Goal: Task Accomplishment & Management: Manage account settings

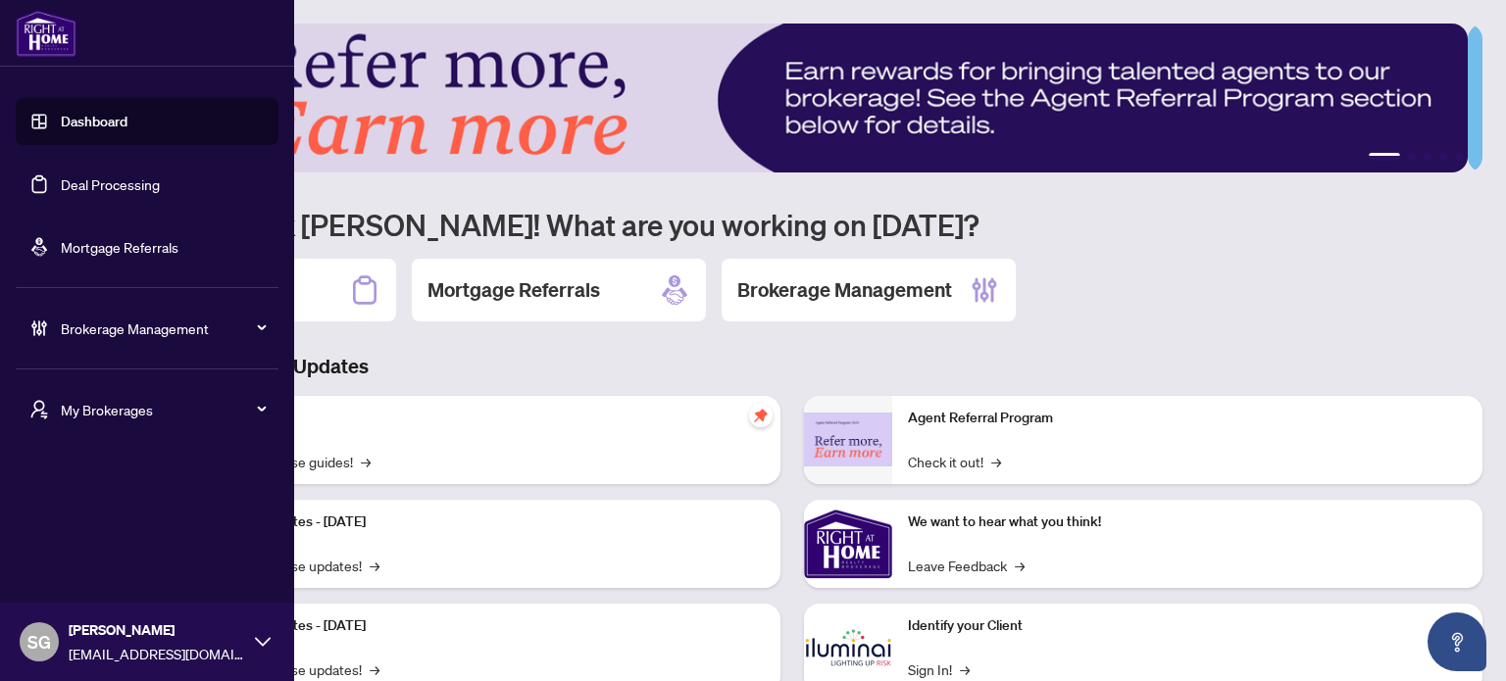
click at [141, 319] on span "Brokerage Management" at bounding box center [163, 329] width 204 height 22
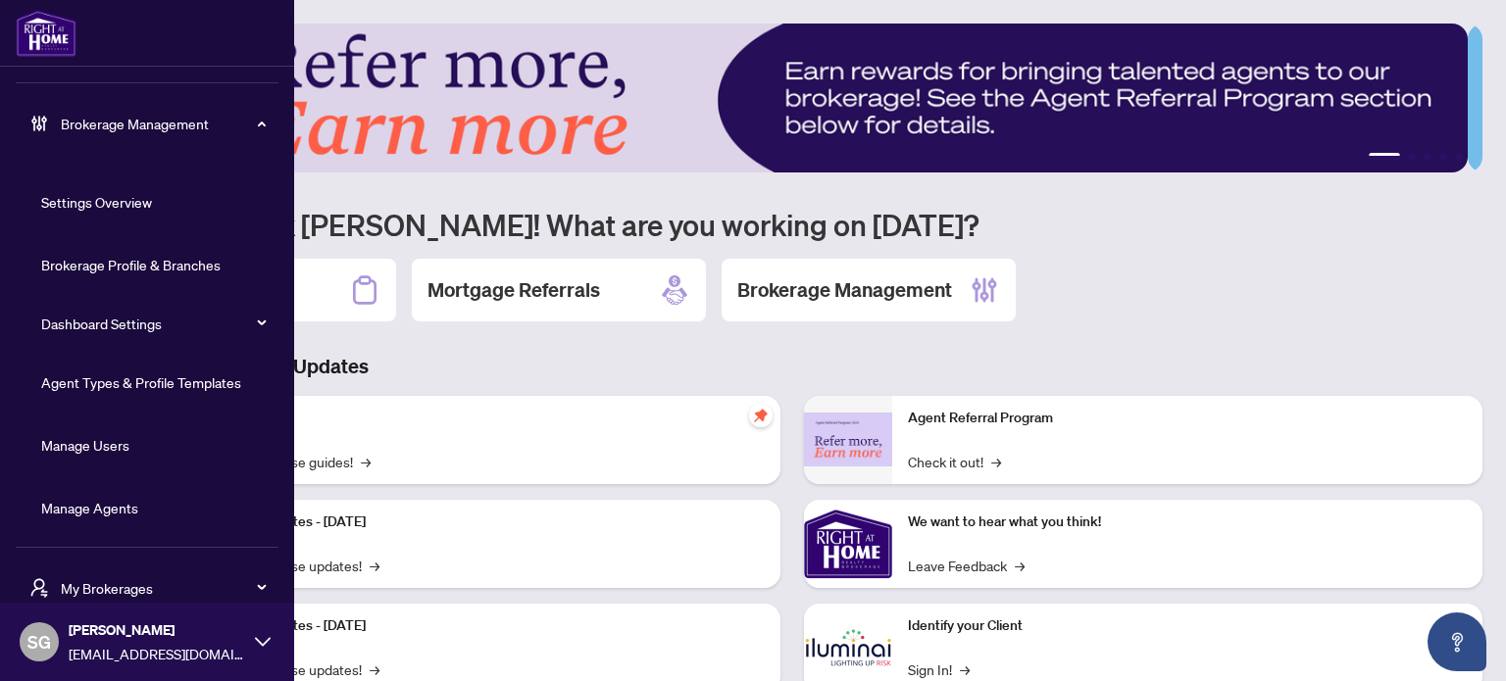
click at [112, 503] on link "Manage Agents" at bounding box center [89, 508] width 97 height 18
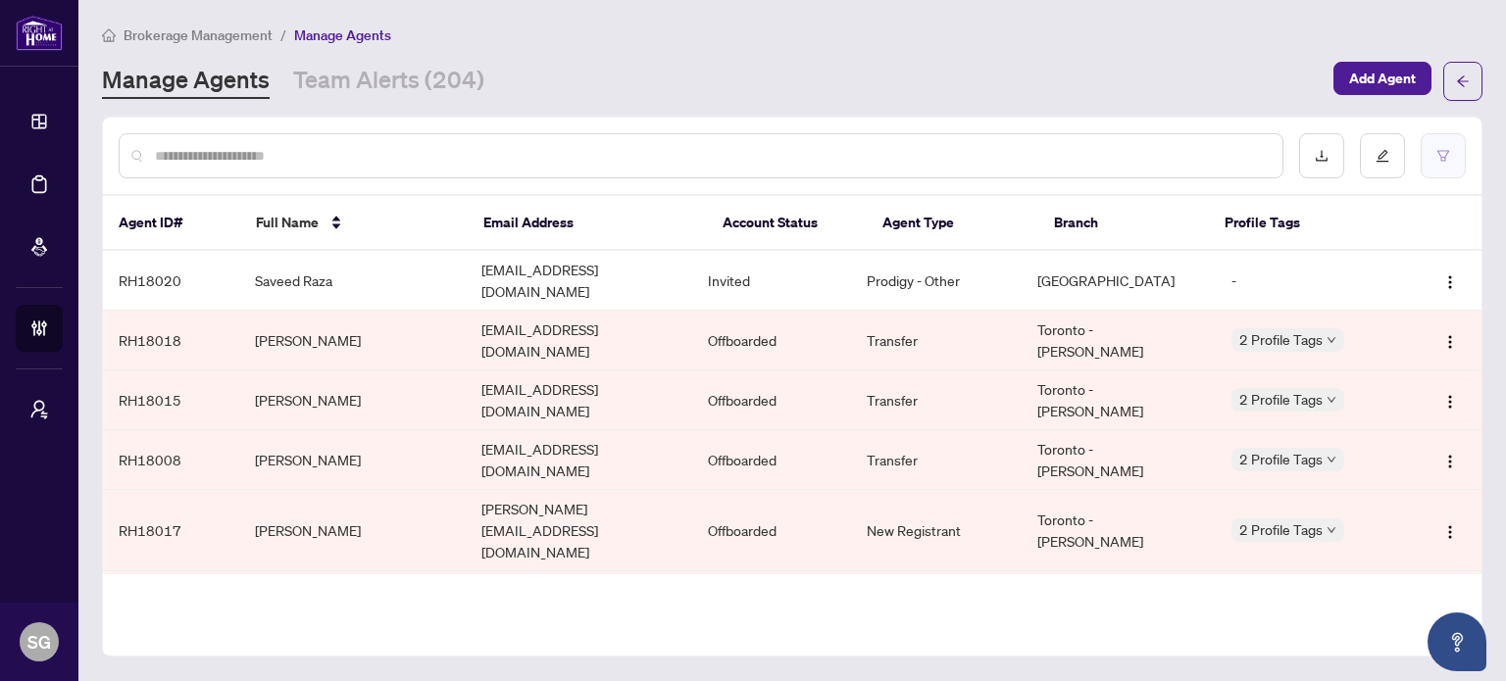
click at [1456, 159] on button "button" at bounding box center [1443, 155] width 45 height 45
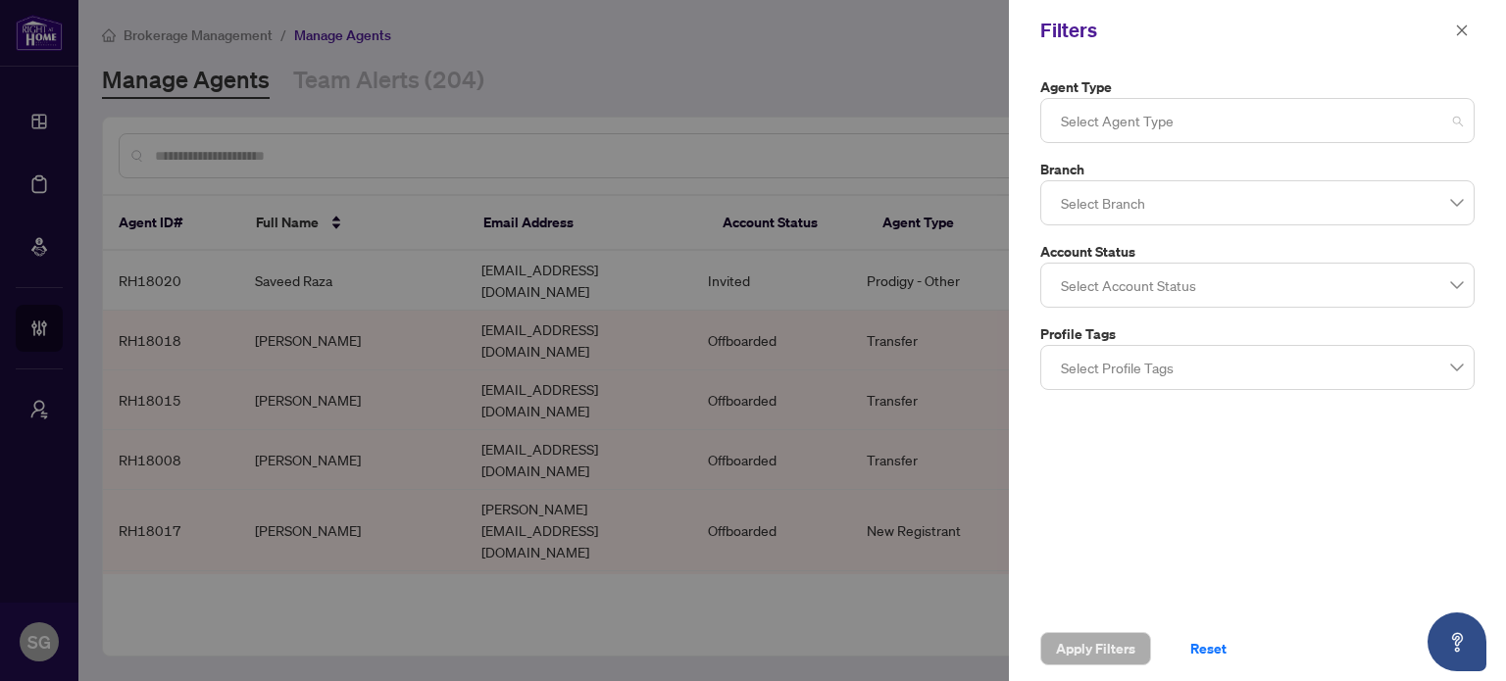
click at [1333, 135] on div at bounding box center [1257, 120] width 409 height 35
click at [1133, 274] on div at bounding box center [1257, 285] width 409 height 35
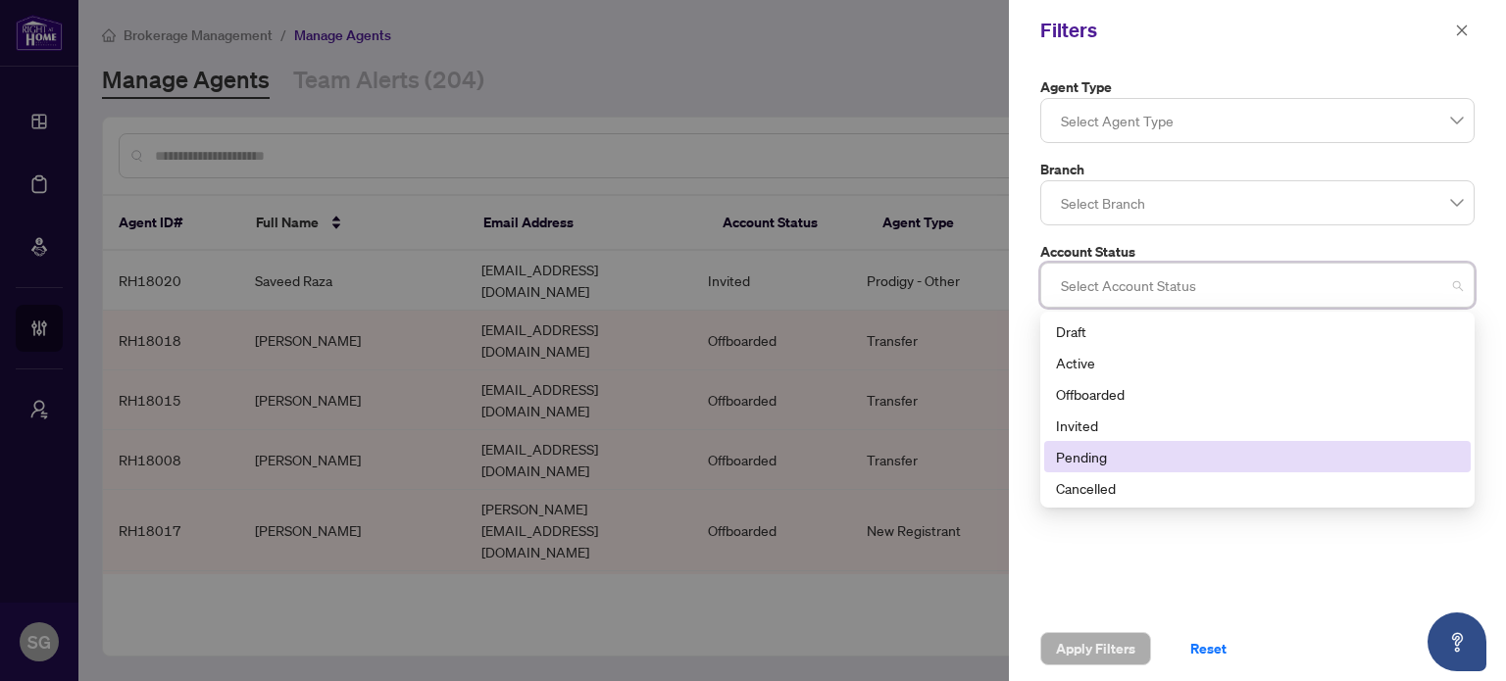
click at [1101, 459] on div "Pending" at bounding box center [1257, 457] width 403 height 22
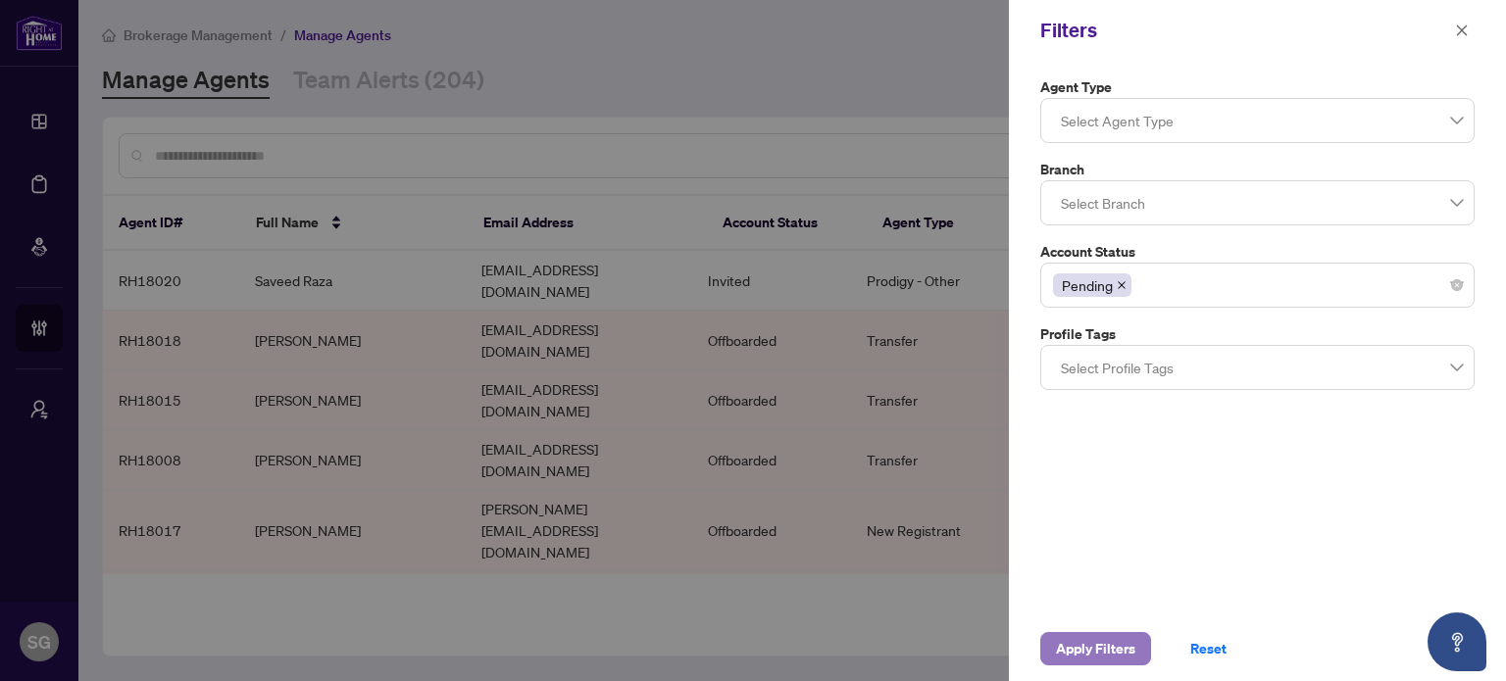
click at [1090, 638] on span "Apply Filters" at bounding box center [1095, 648] width 79 height 31
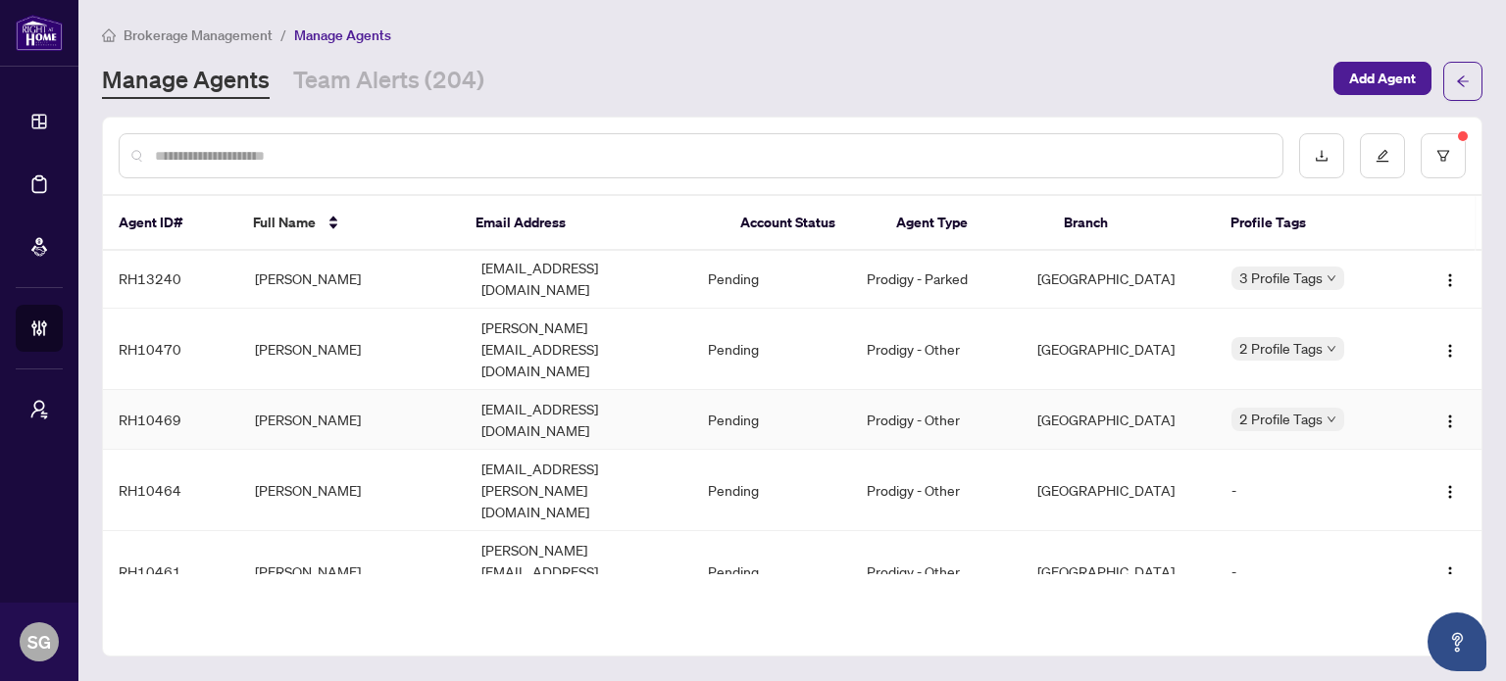
scroll to position [294, 0]
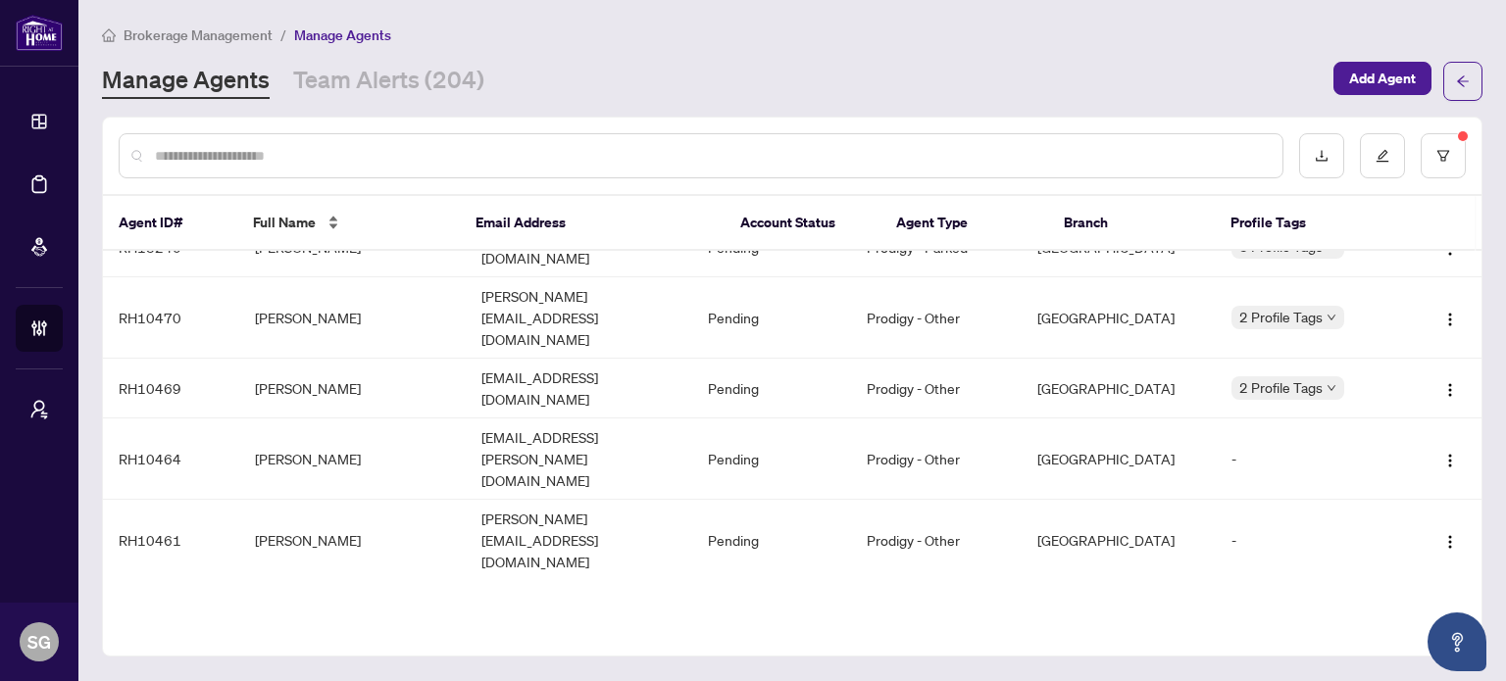
click at [329, 220] on div "Full Name" at bounding box center [349, 223] width 192 height 22
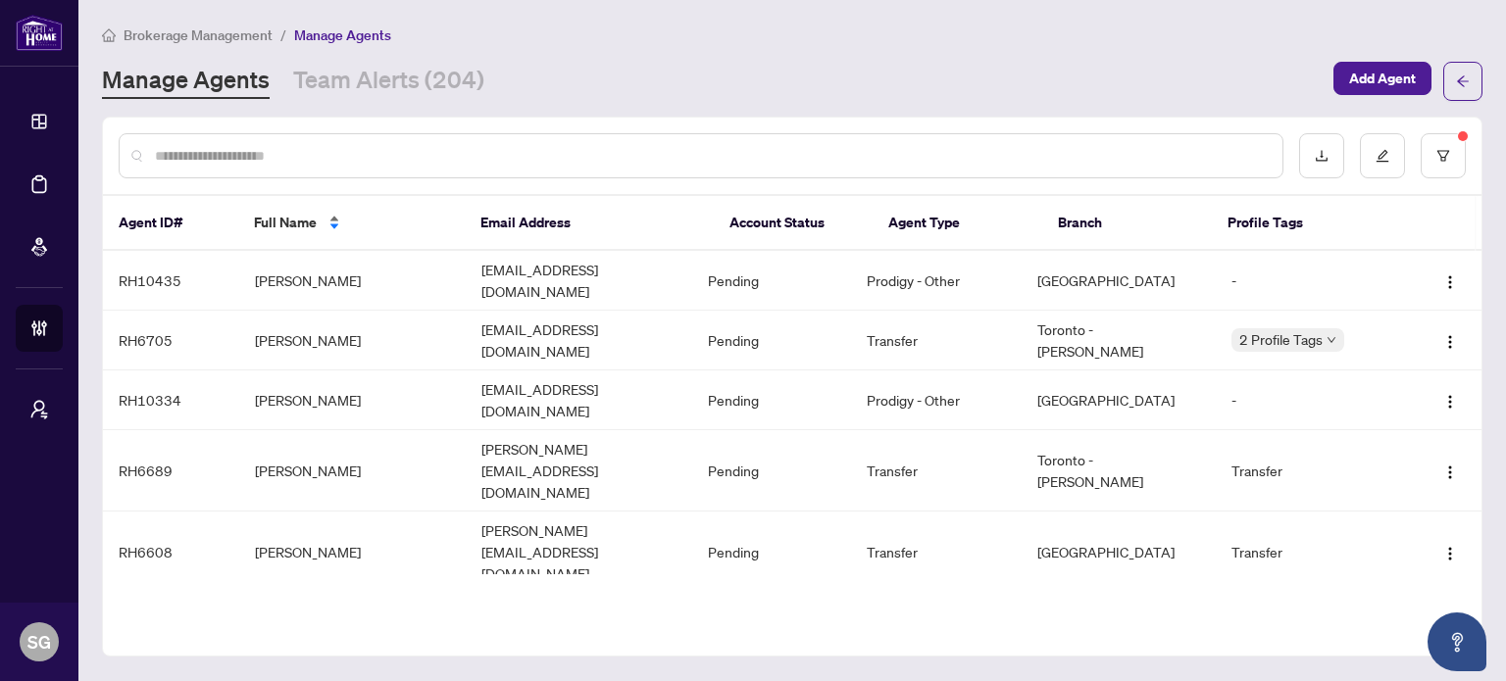
scroll to position [0, 0]
click at [1444, 158] on icon "filter" at bounding box center [1443, 156] width 14 height 14
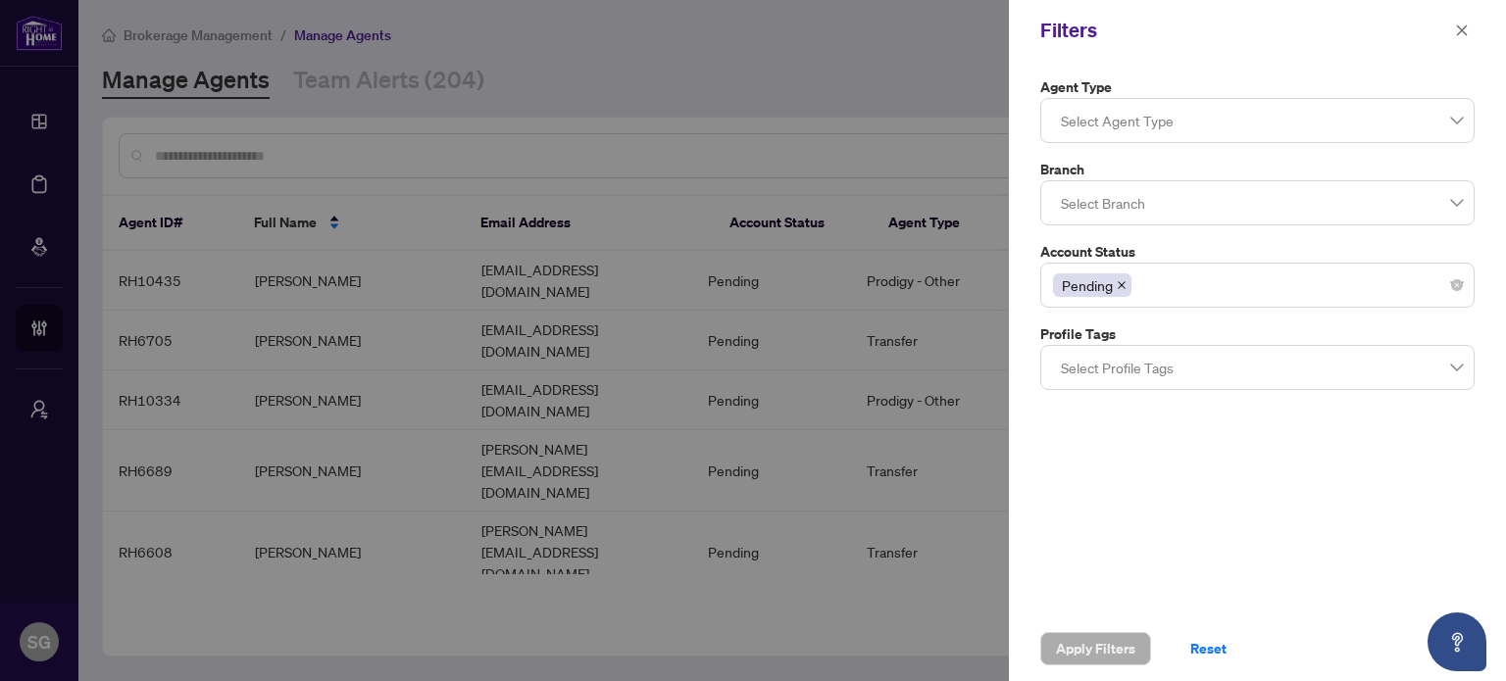
click at [1126, 280] on icon "close" at bounding box center [1122, 285] width 10 height 10
click at [1148, 128] on div at bounding box center [1257, 120] width 409 height 35
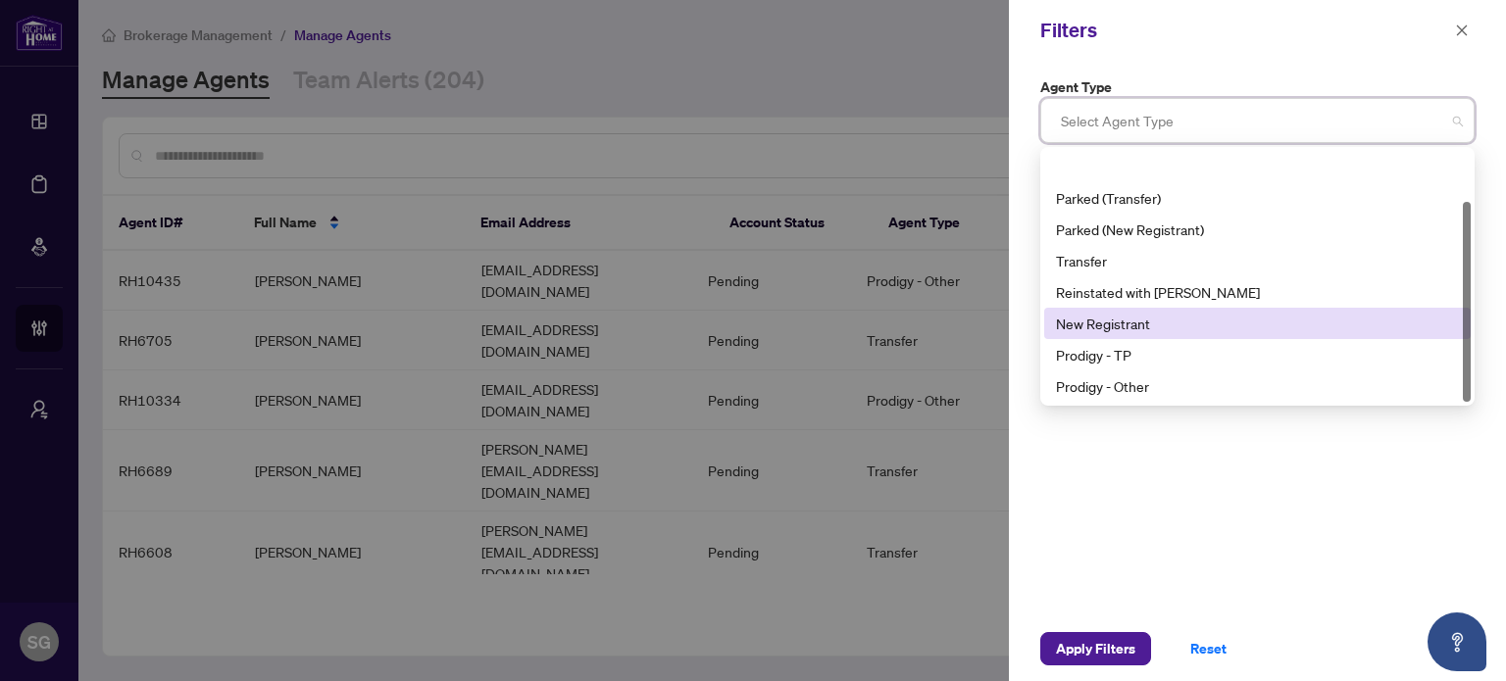
scroll to position [63, 0]
click at [1130, 328] on div "Prodigy - Other" at bounding box center [1257, 324] width 403 height 22
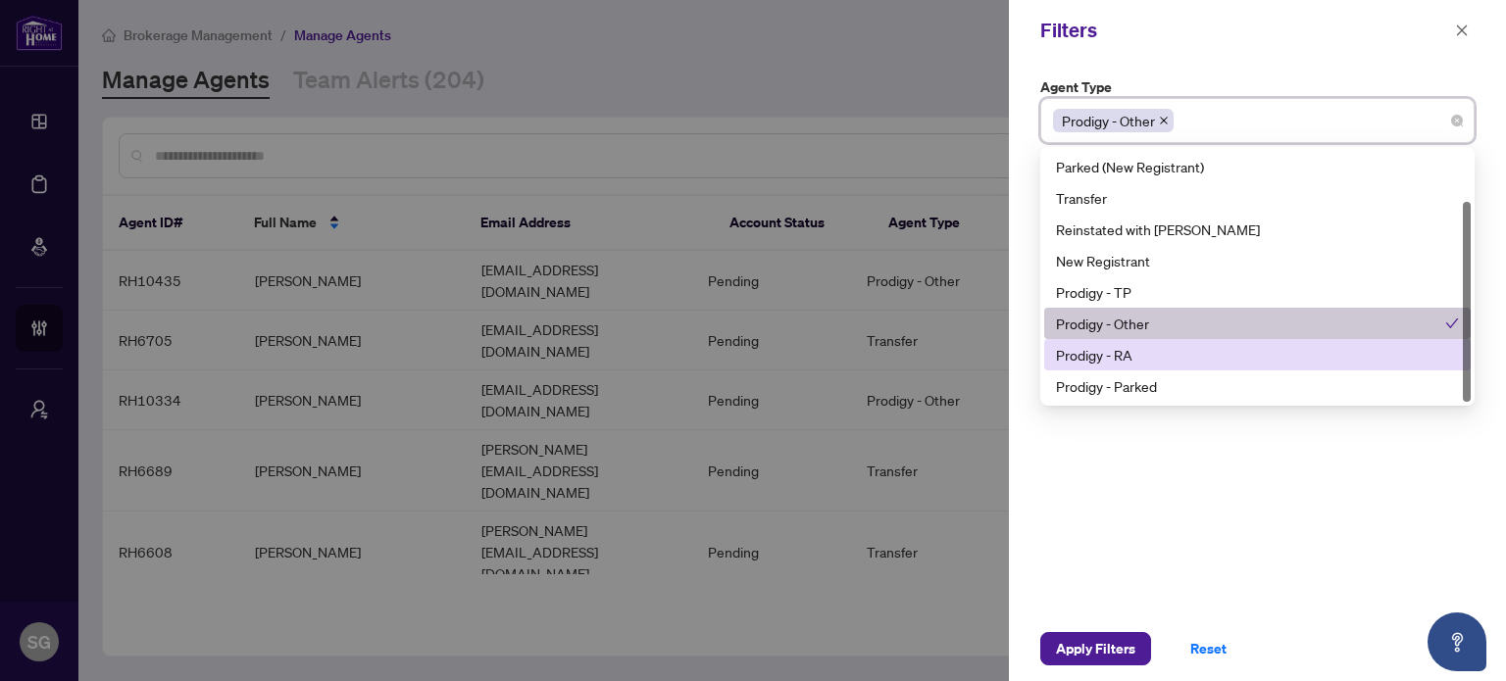
drag, startPoint x: 1114, startPoint y: 368, endPoint x: 1110, endPoint y: 381, distance: 14.3
click at [1114, 368] on div "Prodigy - RA" at bounding box center [1257, 354] width 427 height 31
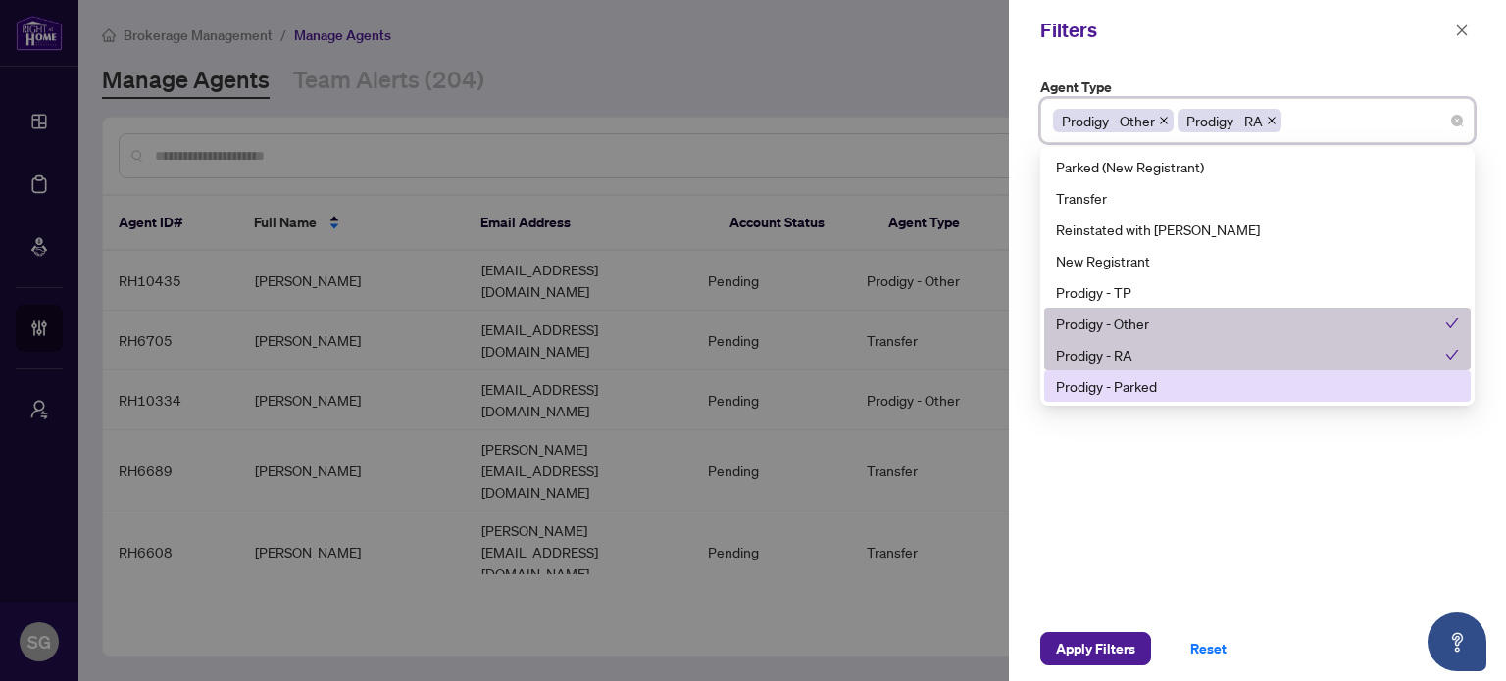
click at [1110, 391] on div "Prodigy - Parked" at bounding box center [1257, 387] width 403 height 22
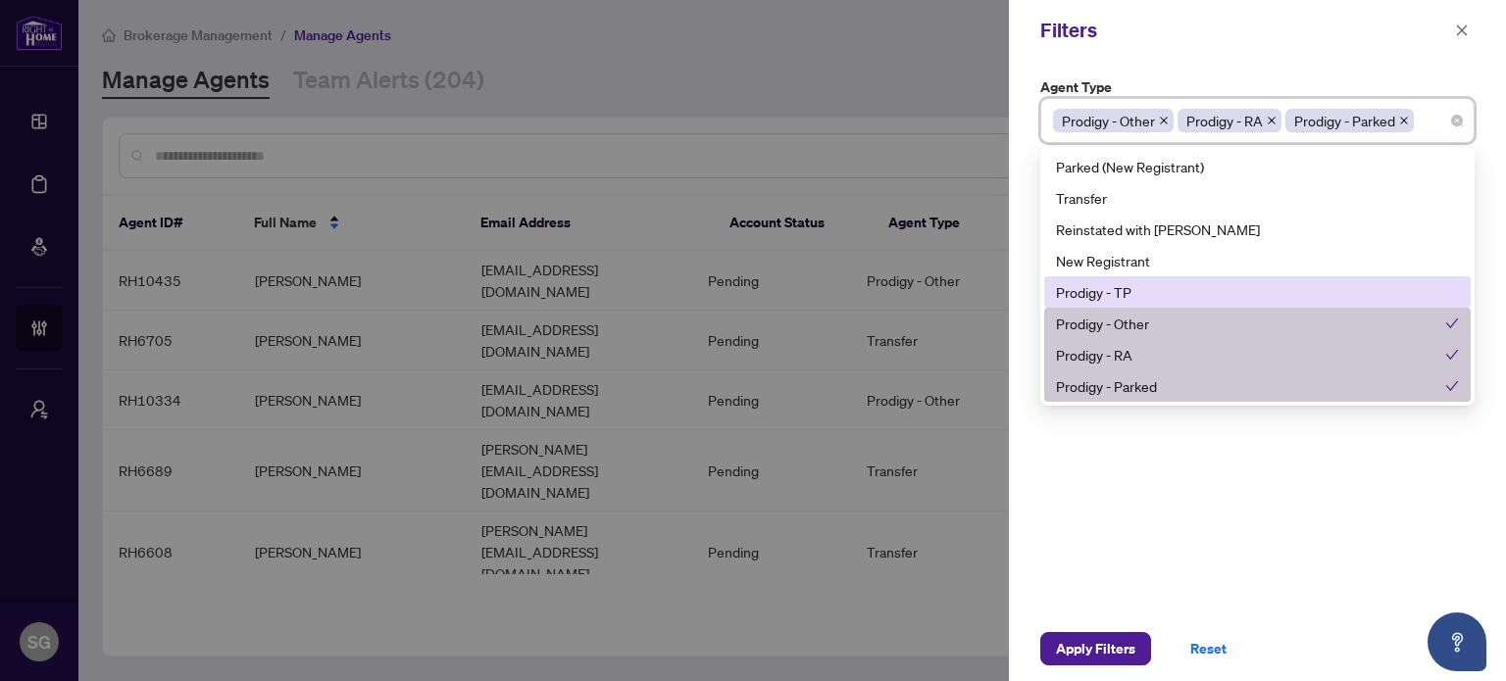
click at [1118, 281] on div "Prodigy - TP" at bounding box center [1257, 292] width 403 height 22
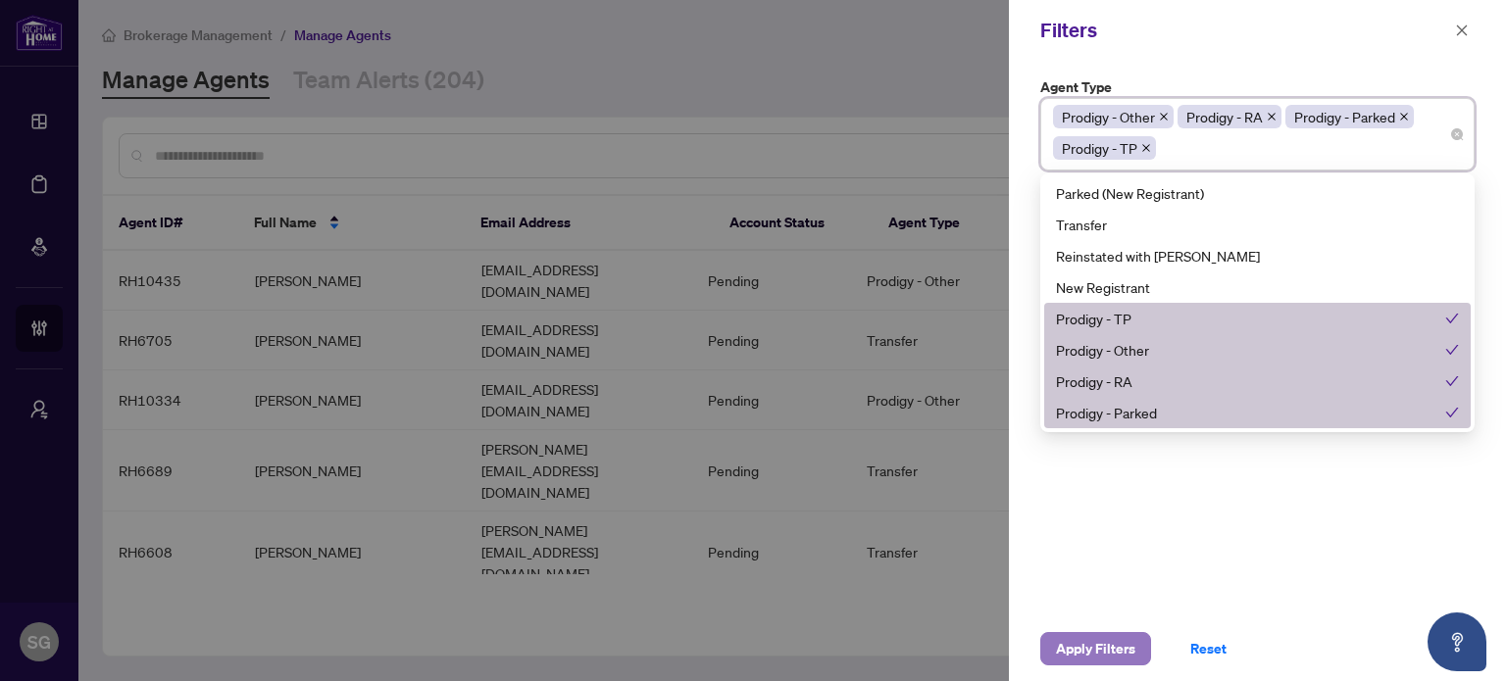
click at [1106, 642] on span "Apply Filters" at bounding box center [1095, 648] width 79 height 31
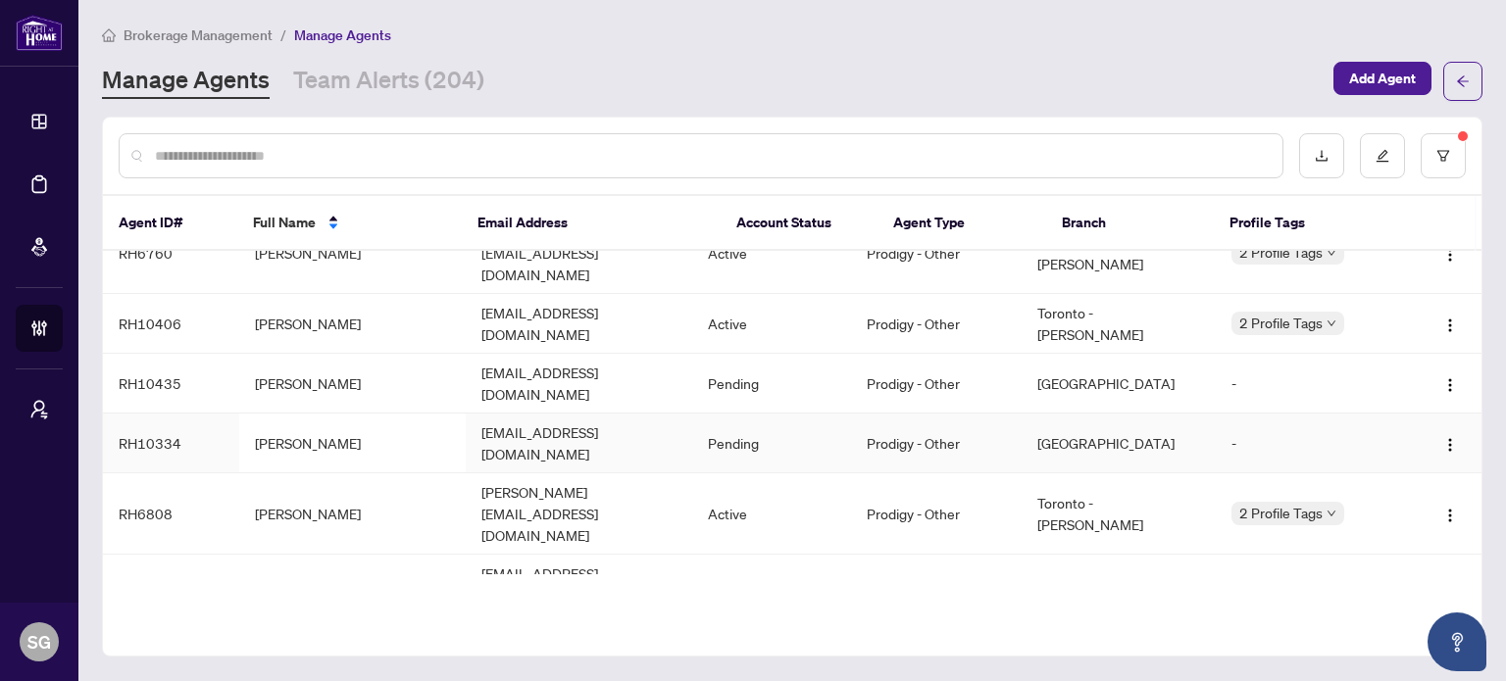
scroll to position [196, 0]
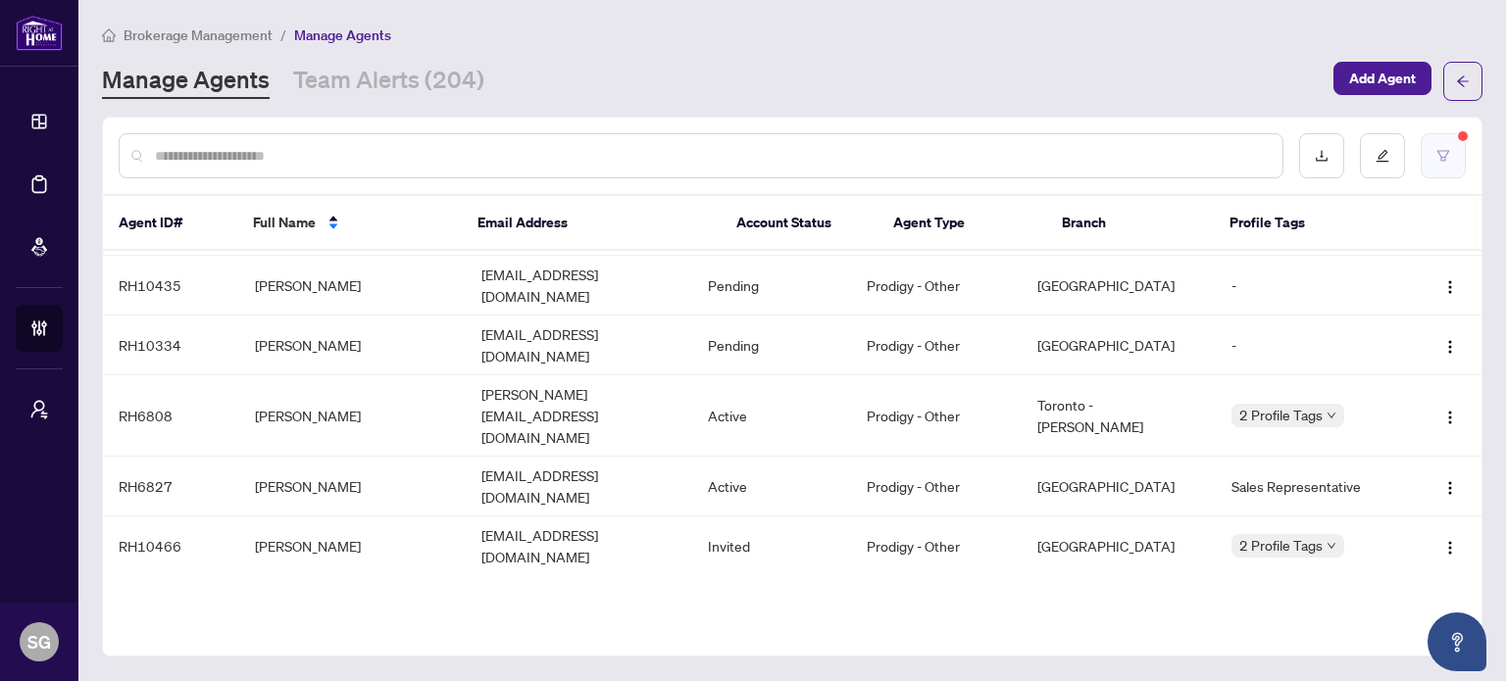
click at [1434, 164] on button "button" at bounding box center [1443, 155] width 45 height 45
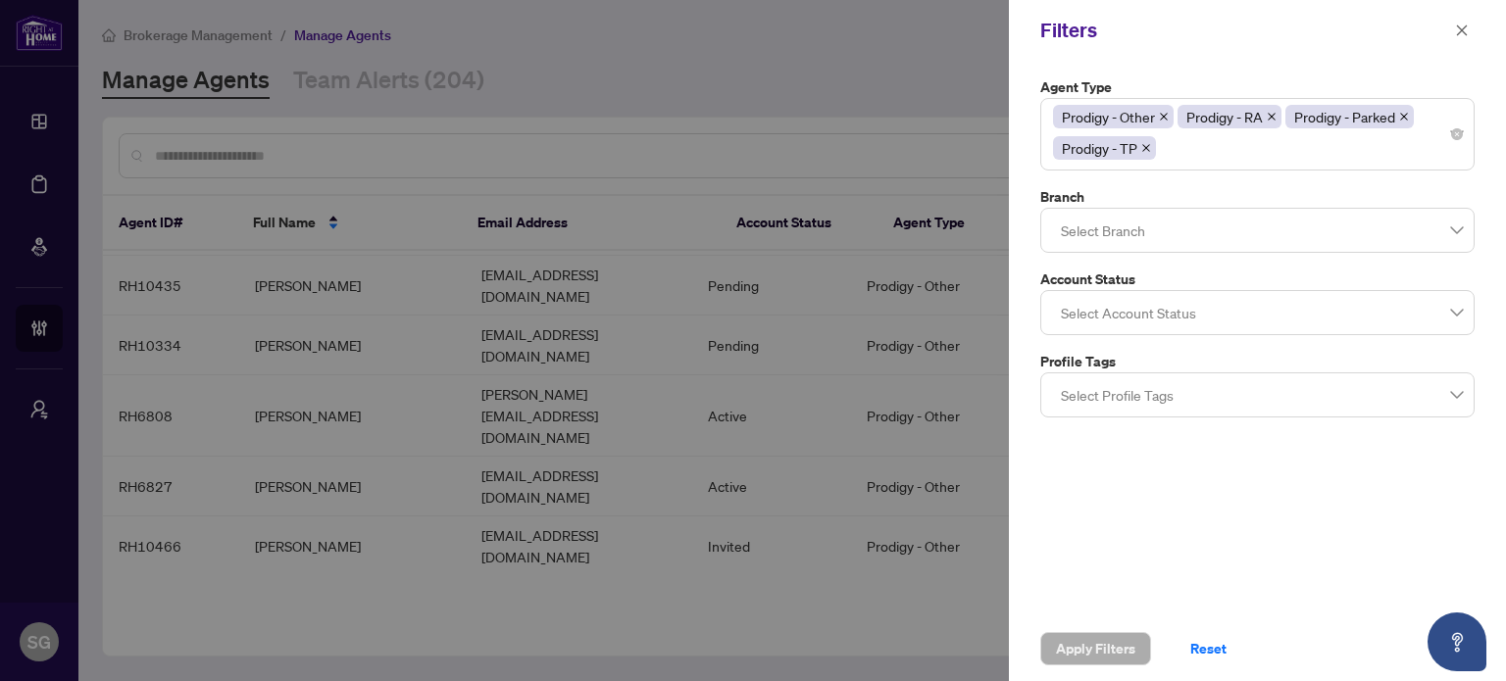
click at [714, 117] on div at bounding box center [753, 340] width 1506 height 681
click at [557, 461] on div at bounding box center [753, 340] width 1506 height 681
click at [1467, 25] on icon "close" at bounding box center [1462, 31] width 14 height 14
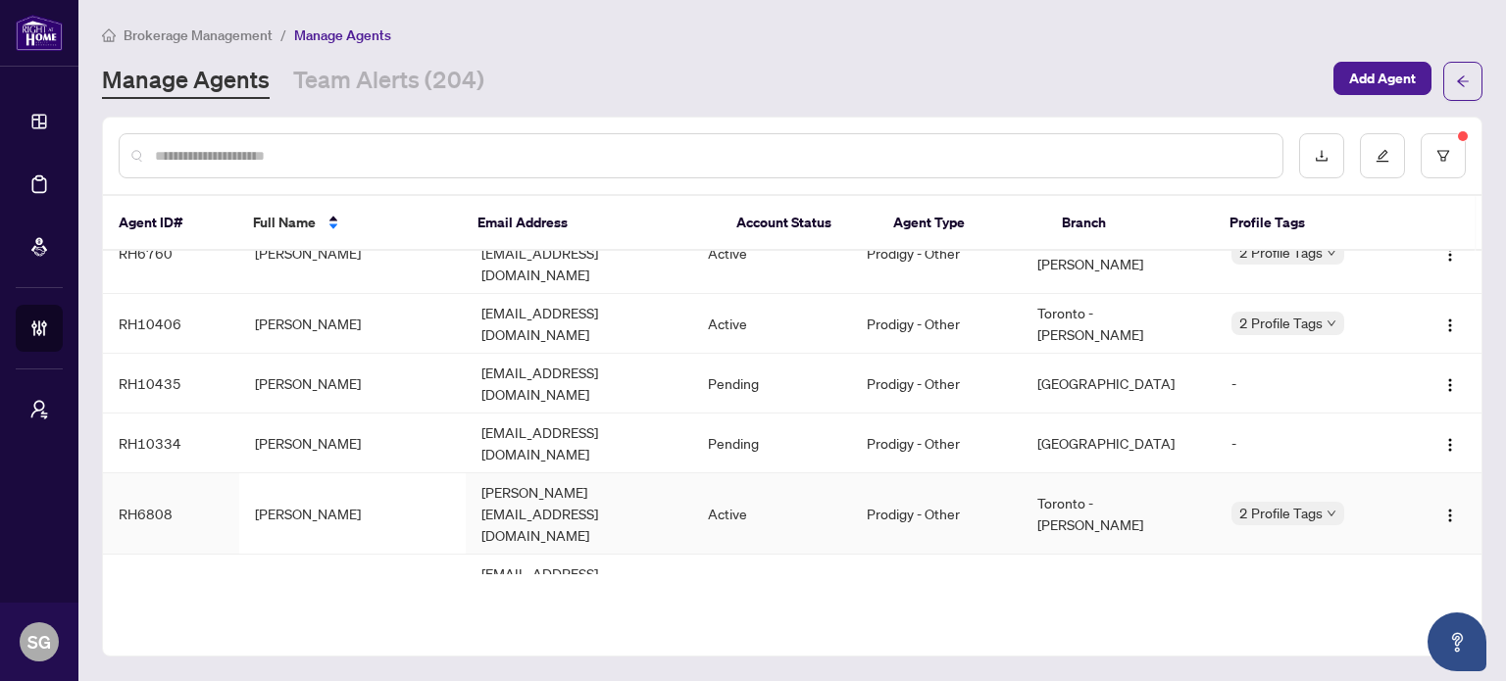
scroll to position [0, 0]
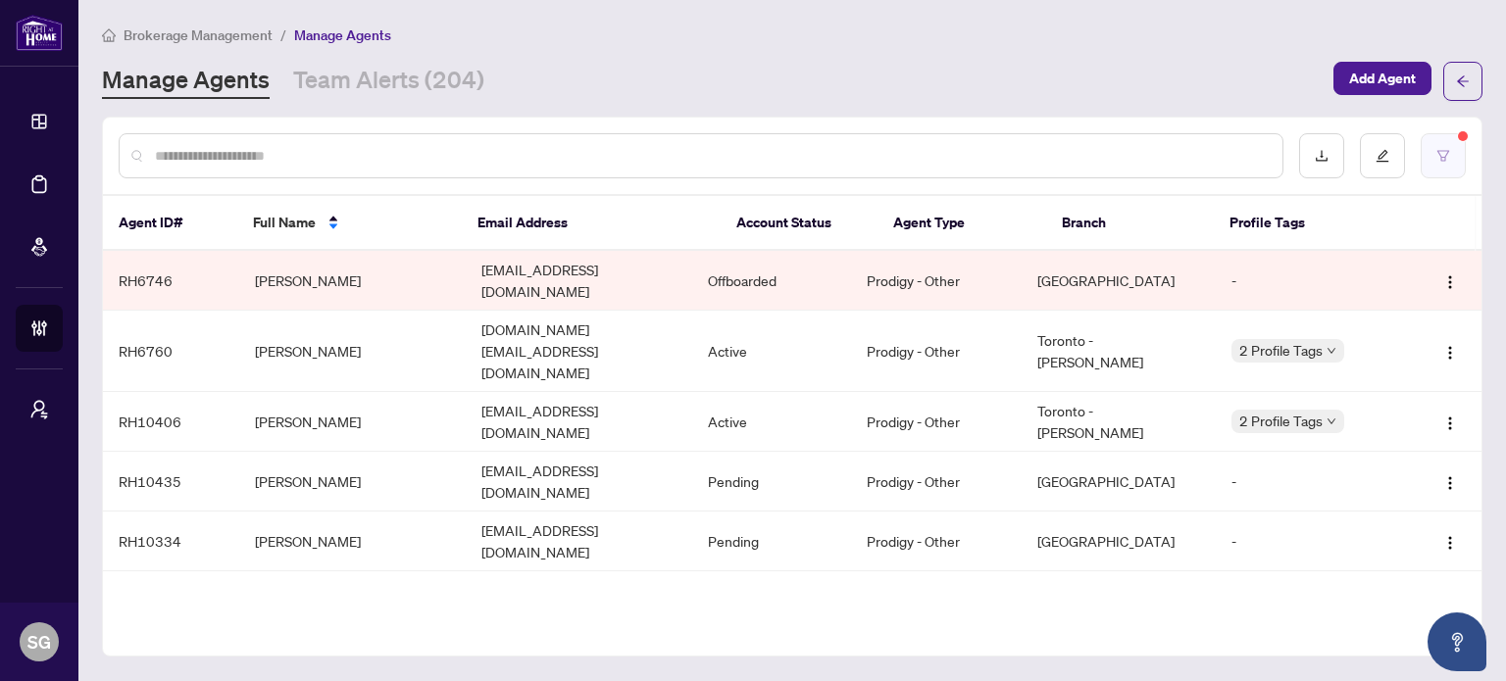
click at [1450, 140] on button "button" at bounding box center [1443, 155] width 45 height 45
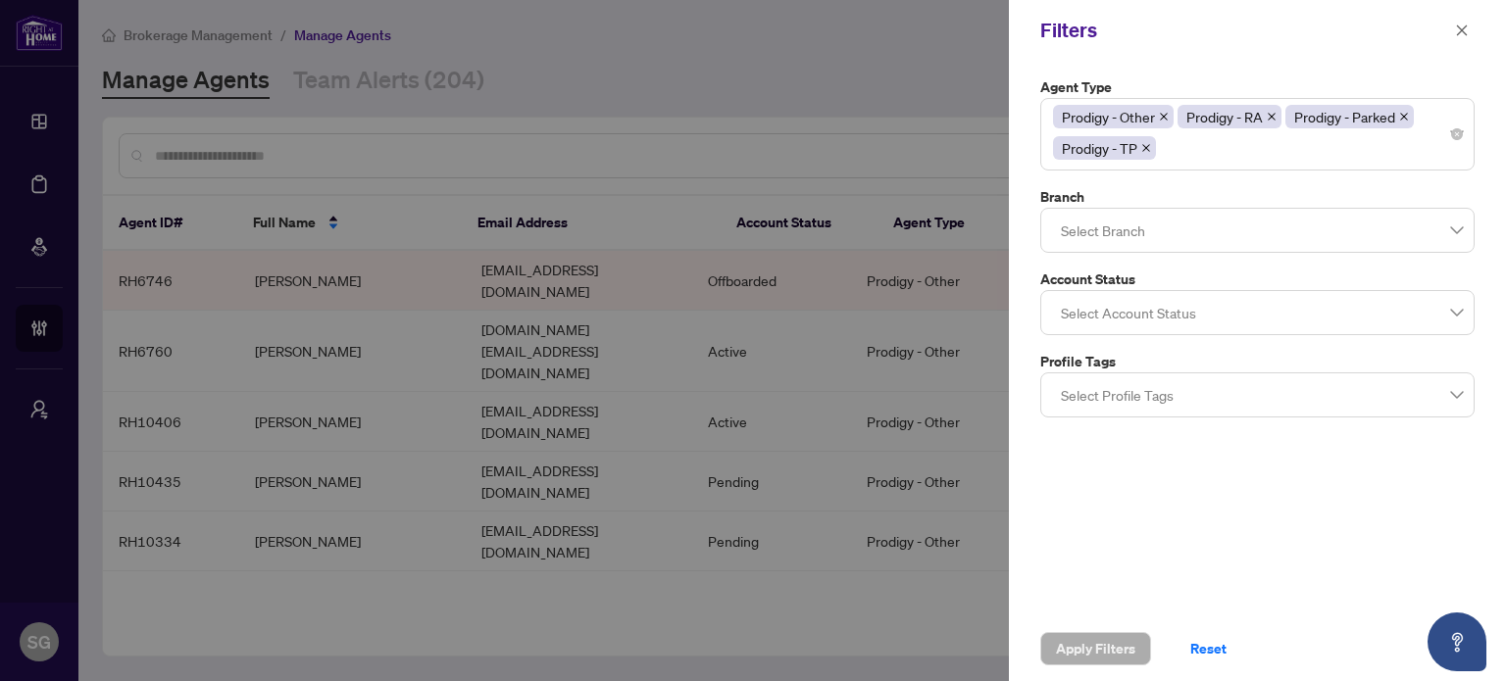
click at [1141, 140] on span at bounding box center [1146, 148] width 10 height 22
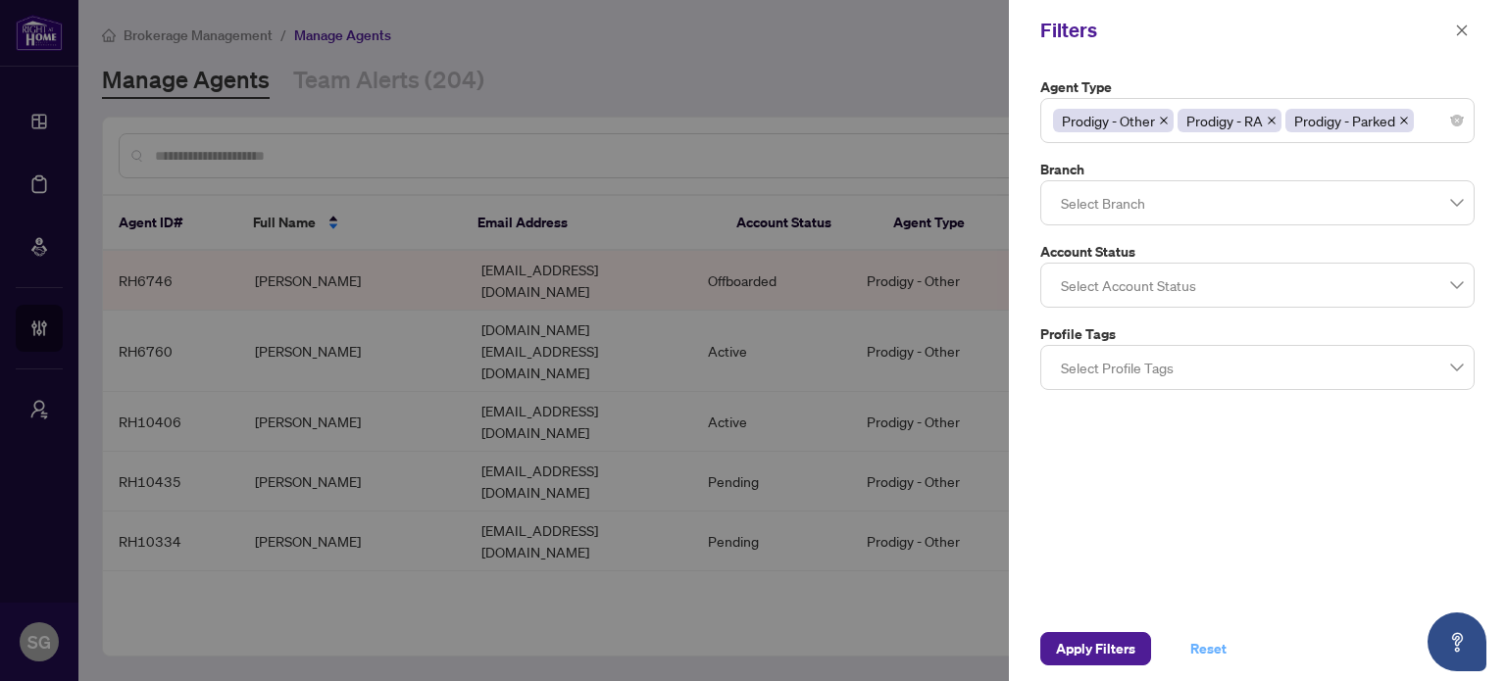
click at [1217, 637] on span "Reset" at bounding box center [1208, 648] width 36 height 31
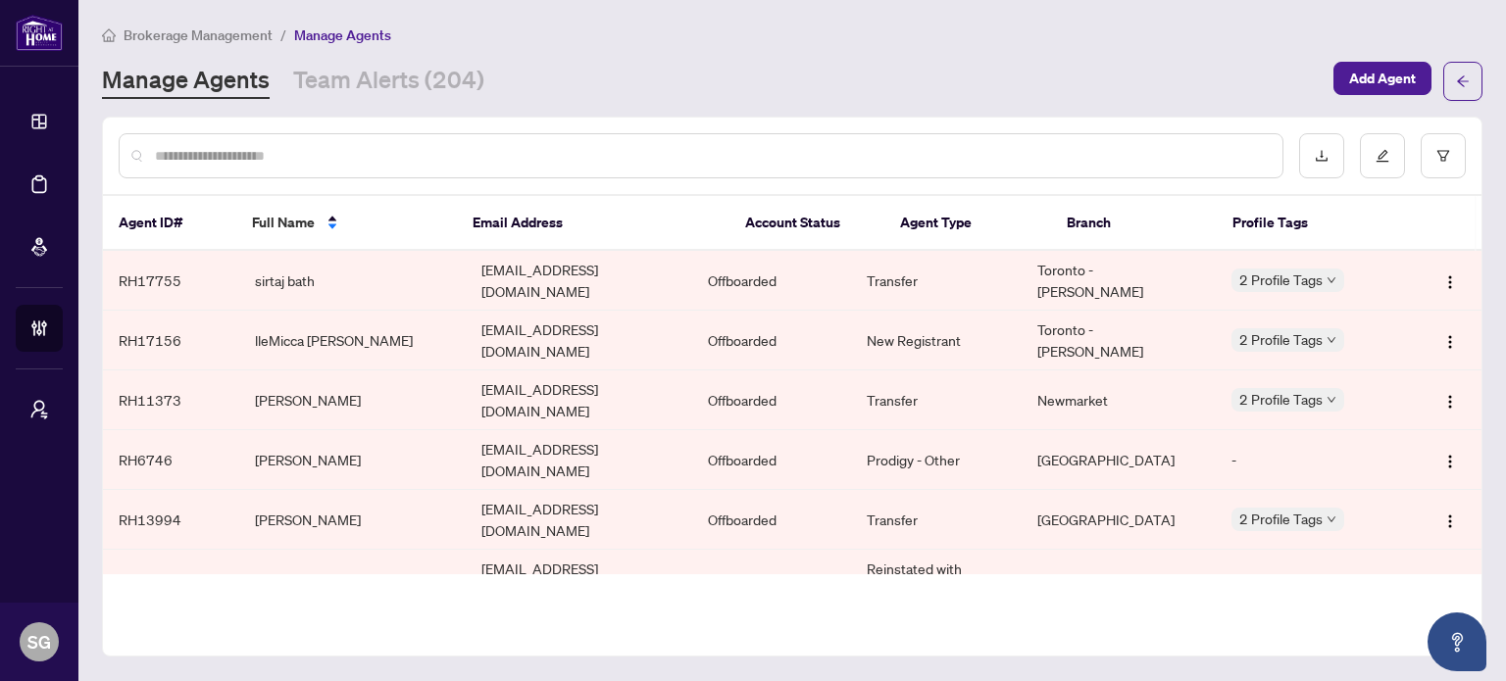
click at [533, 159] on input "text" at bounding box center [711, 156] width 1112 height 22
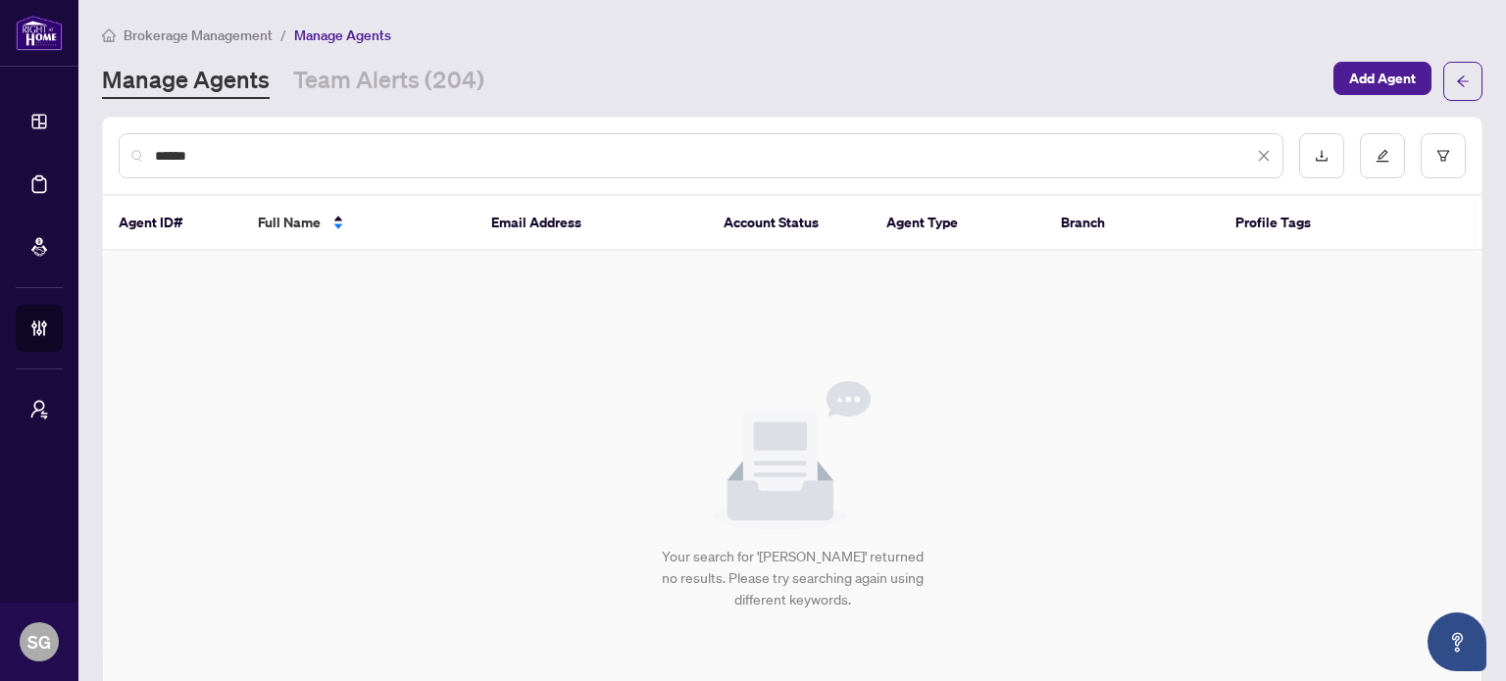
click at [188, 158] on input "******" at bounding box center [704, 156] width 1098 height 22
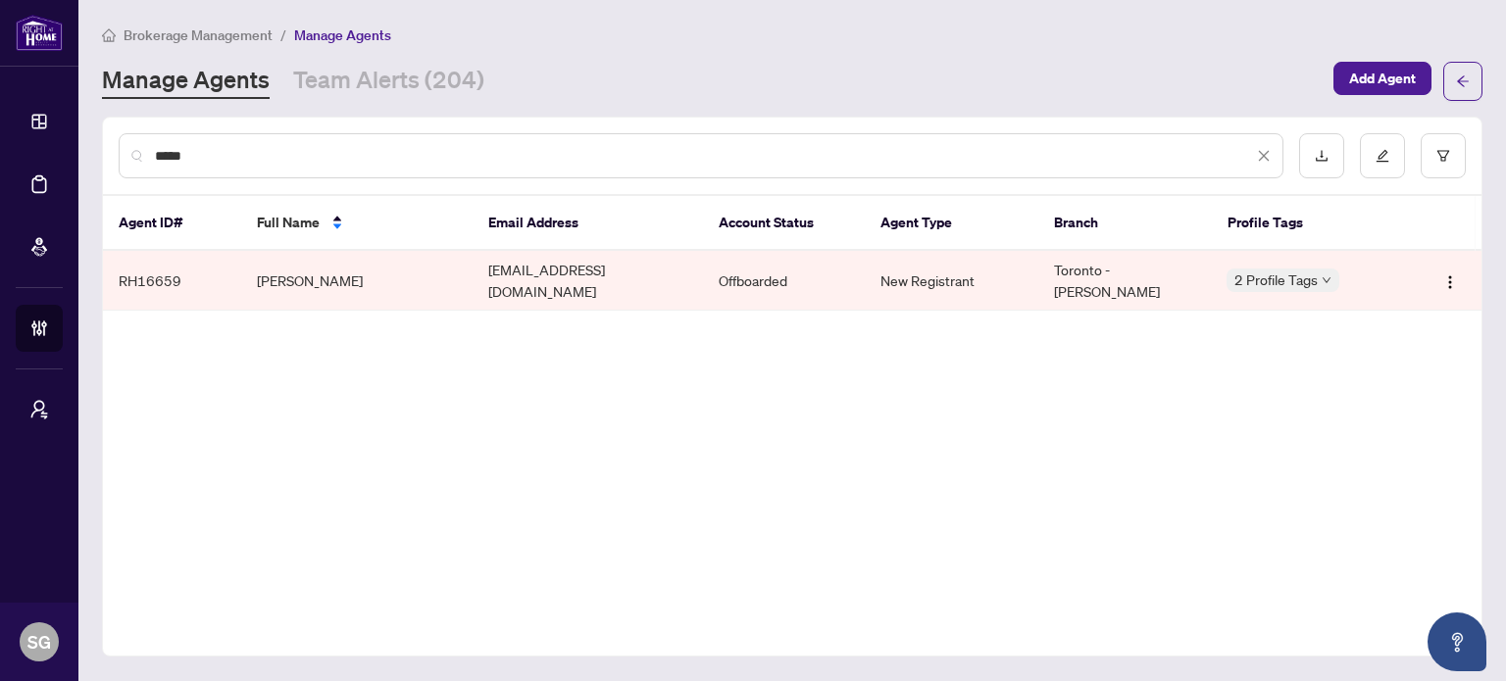
type input "*****"
